Goal: Transaction & Acquisition: Book appointment/travel/reservation

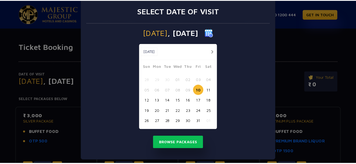
scroll to position [13, 0]
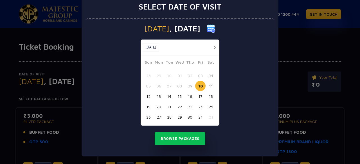
click at [146, 96] on button "12" at bounding box center [148, 96] width 10 height 10
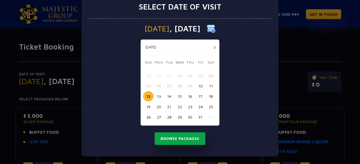
click at [172, 136] on button "Browse Packages" at bounding box center [180, 139] width 51 height 13
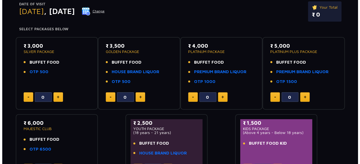
scroll to position [42, 0]
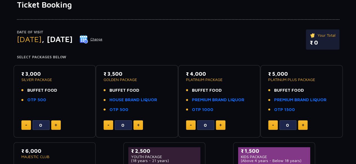
click at [88, 40] on img at bounding box center [84, 39] width 8 height 8
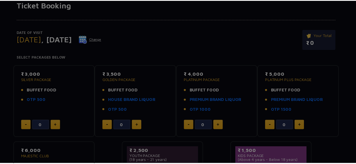
scroll to position [0, 0]
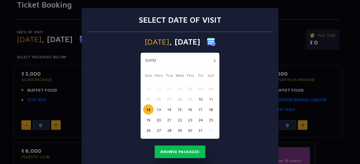
click at [179, 111] on button "15" at bounding box center [179, 110] width 10 height 10
click at [243, 90] on div "[DATE] [DATE] [DATE] Sun Mon Tue Wed Thu Fri Sat 28 29 30 01 02 03 04 05 06 07 …" at bounding box center [179, 101] width 185 height 138
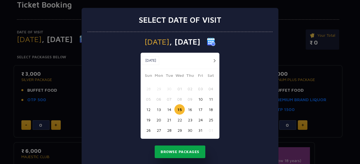
click at [185, 153] on button "Browse Packages" at bounding box center [180, 152] width 51 height 13
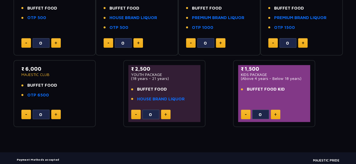
scroll to position [126, 0]
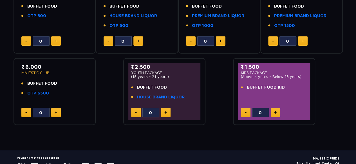
click at [62, 96] on div "₹ 6,000 MAJESTIC CLUB BUFFET FOOD OTP 6500" at bounding box center [54, 81] width 67 height 37
click at [58, 113] on button at bounding box center [56, 113] width 10 height 10
type input "1"
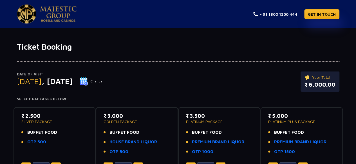
scroll to position [0, 0]
